Goal: Task Accomplishment & Management: Complete application form

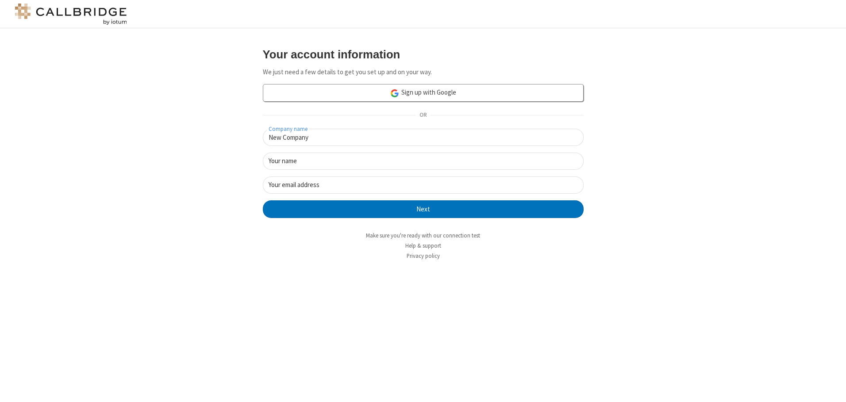
type input "New Company"
type input "New User"
type input "[EMAIL_ADDRESS][DOMAIN_NAME]"
click button "Next" at bounding box center [423, 210] width 321 height 18
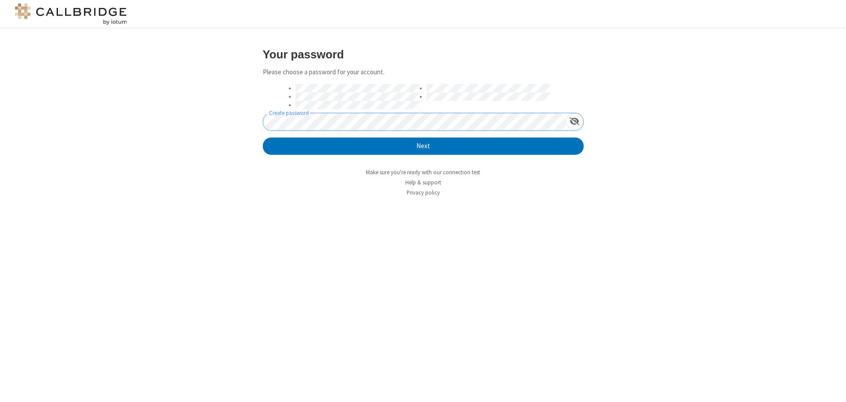
click button "Next" at bounding box center [423, 147] width 321 height 18
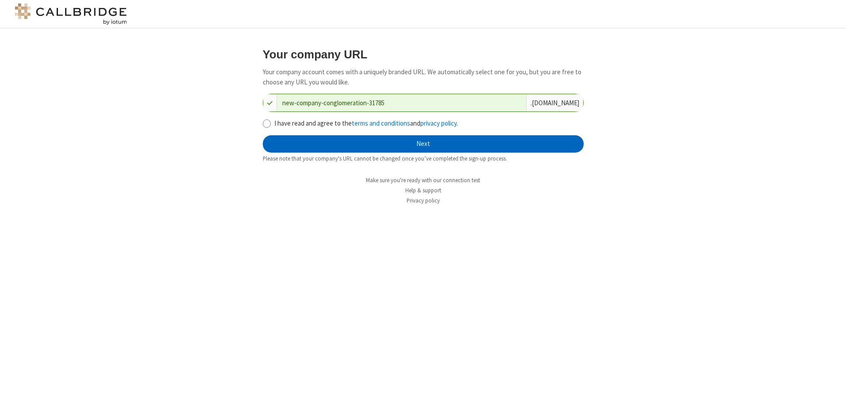
click at [423, 144] on button "Next" at bounding box center [423, 144] width 321 height 18
